Goal: Information Seeking & Learning: Find specific fact

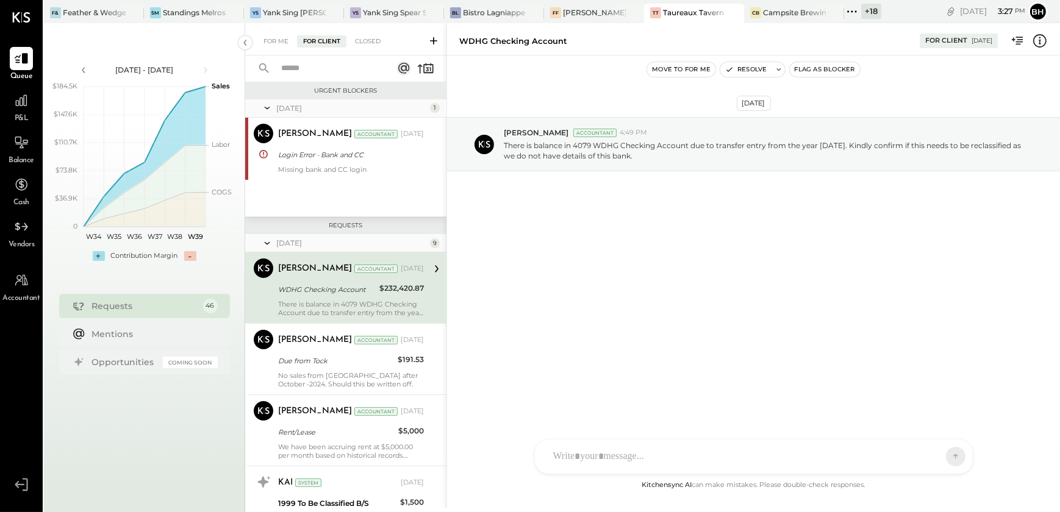
click at [302, 76] on input "text" at bounding box center [329, 69] width 110 height 20
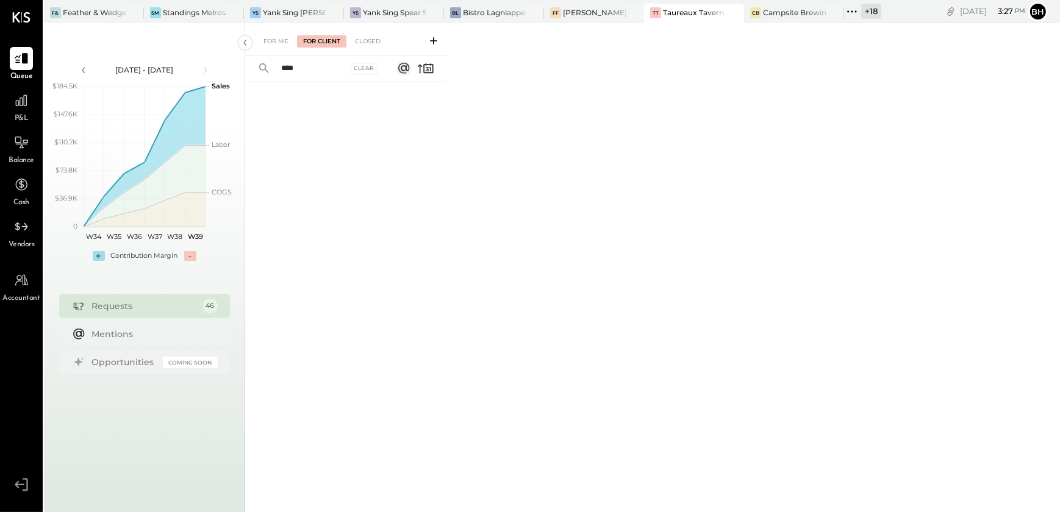
type input "****"
click at [275, 38] on div "For Me" at bounding box center [275, 41] width 37 height 12
click at [378, 44] on div "Closed" at bounding box center [368, 41] width 38 height 12
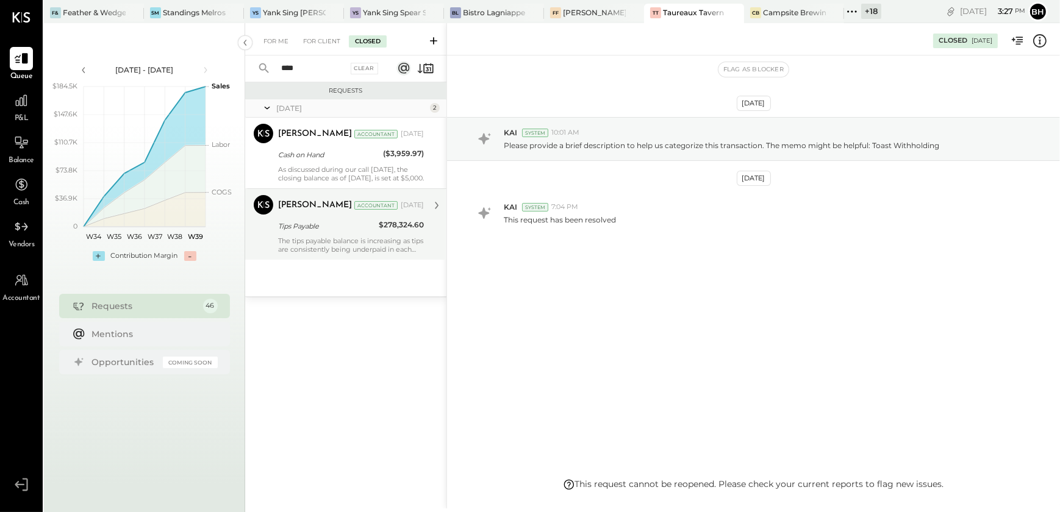
click at [329, 240] on div "The tips payable balance is increasing as tips are consistently being underpaid…" at bounding box center [351, 245] width 146 height 17
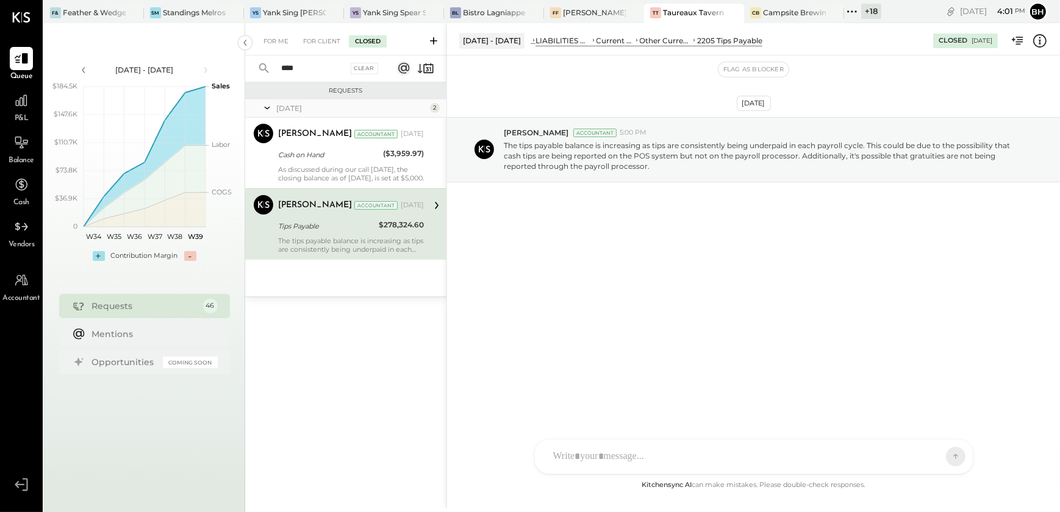
click at [360, 229] on div "Tips Payable" at bounding box center [326, 226] width 97 height 12
click at [511, 329] on div "[DATE] [PERSON_NAME] Accountant 5:00 PM The tips payable balance is increasing …" at bounding box center [753, 266] width 613 height 423
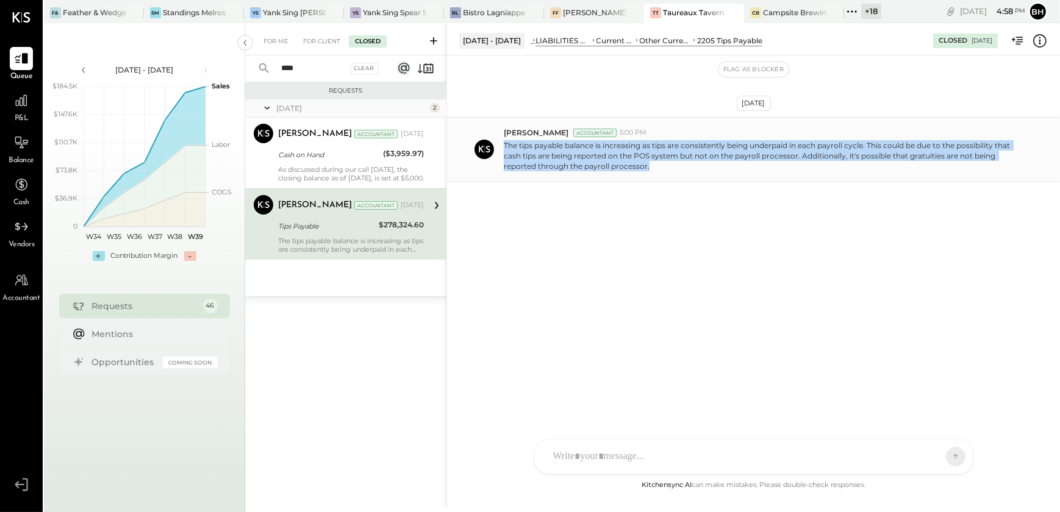
drag, startPoint x: 502, startPoint y: 145, endPoint x: 648, endPoint y: 177, distance: 149.9
click at [648, 177] on div "[PERSON_NAME] Accountant 5:00 PM The tips payable balance is increasing as tips…" at bounding box center [753, 149] width 613 height 65
copy p "The tips payable balance is increasing as tips are consistently being underpaid…"
click at [578, 262] on div "[DATE] [PERSON_NAME] Accountant 5:00 PM The tips payable balance is increasing …" at bounding box center [753, 180] width 613 height 188
